Goal: Navigation & Orientation: Find specific page/section

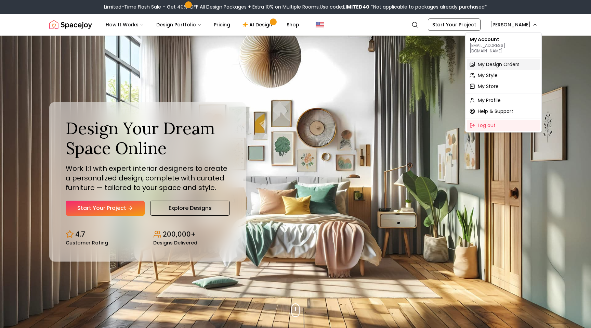
click at [483, 61] on span "My Design Orders" at bounding box center [499, 64] width 42 height 7
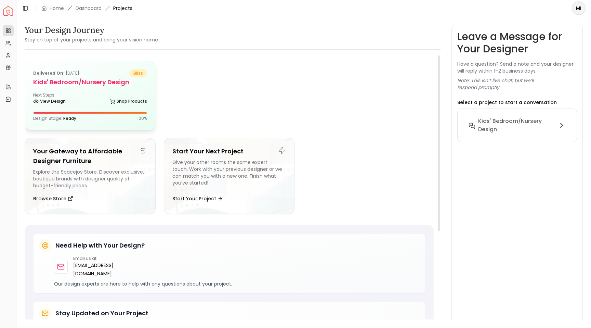
click at [107, 92] on div "Next Steps: View Design Shop Products" at bounding box center [90, 99] width 114 height 14
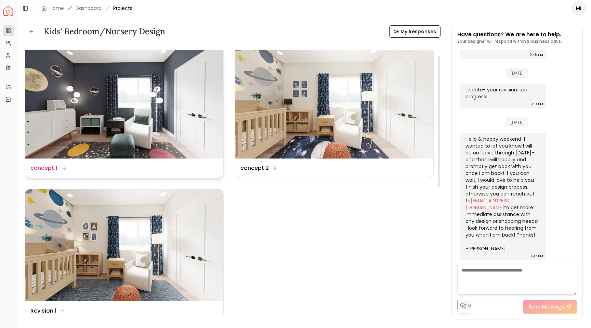
scroll to position [13, 0]
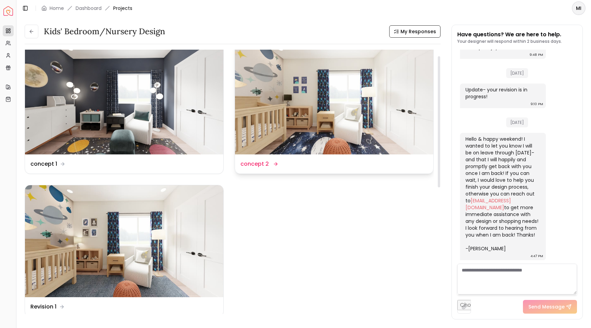
click at [308, 137] on img at bounding box center [334, 99] width 198 height 112
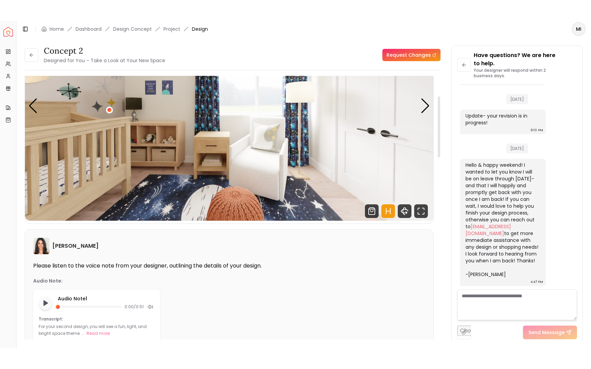
scroll to position [89, 0]
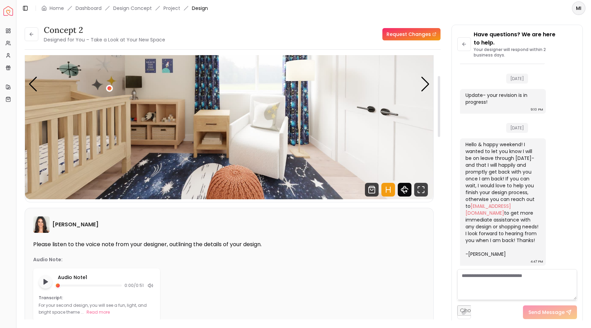
click at [407, 190] on icon "360 View" at bounding box center [405, 190] width 14 height 14
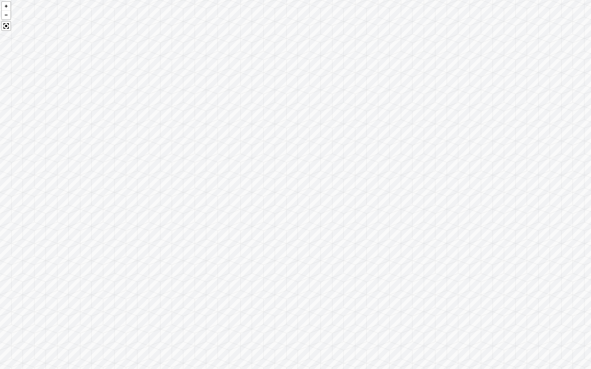
drag, startPoint x: 221, startPoint y: 172, endPoint x: 336, endPoint y: 212, distance: 121.9
click at [336, 212] on div at bounding box center [295, 184] width 591 height 369
drag, startPoint x: 336, startPoint y: 191, endPoint x: 330, endPoint y: 204, distance: 14.1
click at [330, 204] on div at bounding box center [295, 184] width 591 height 369
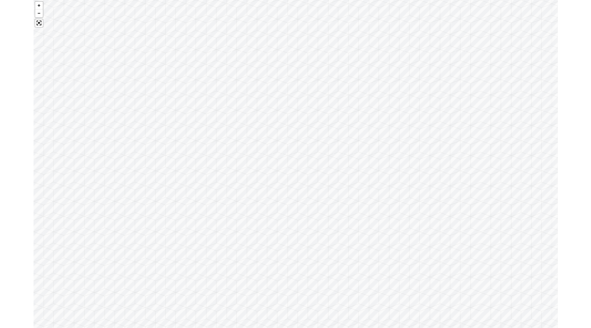
scroll to position [338, 0]
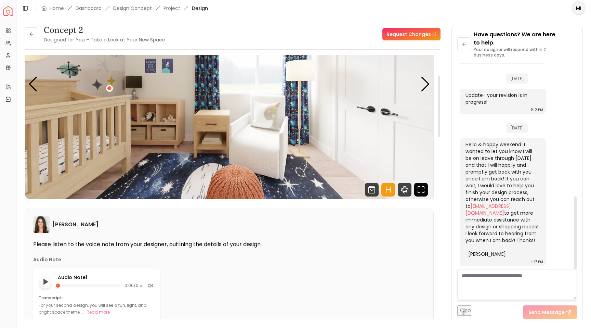
click at [421, 191] on icon "Fullscreen" at bounding box center [421, 190] width 14 height 14
